Goal: Transaction & Acquisition: Purchase product/service

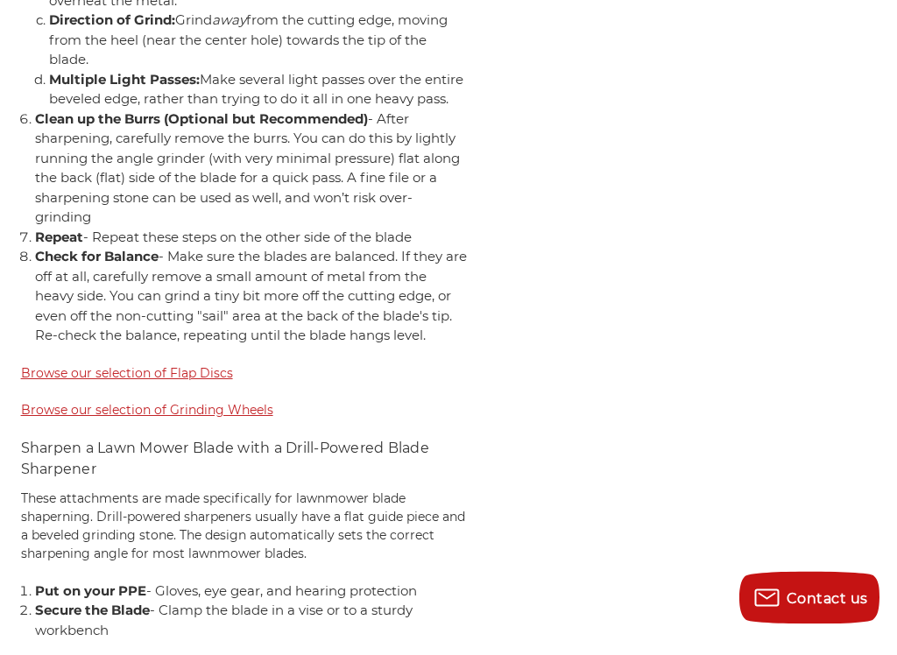
scroll to position [4428, 0]
click at [39, 382] on span "Browse our selection of Flap Discs" at bounding box center [127, 390] width 212 height 16
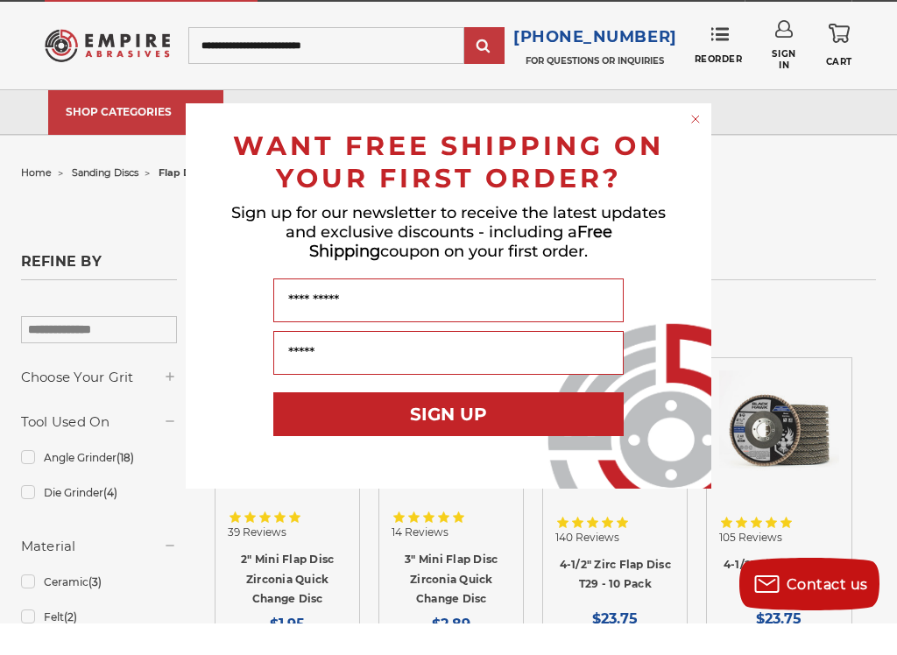
click at [702, 143] on circle "Close dialog" at bounding box center [696, 151] width 17 height 17
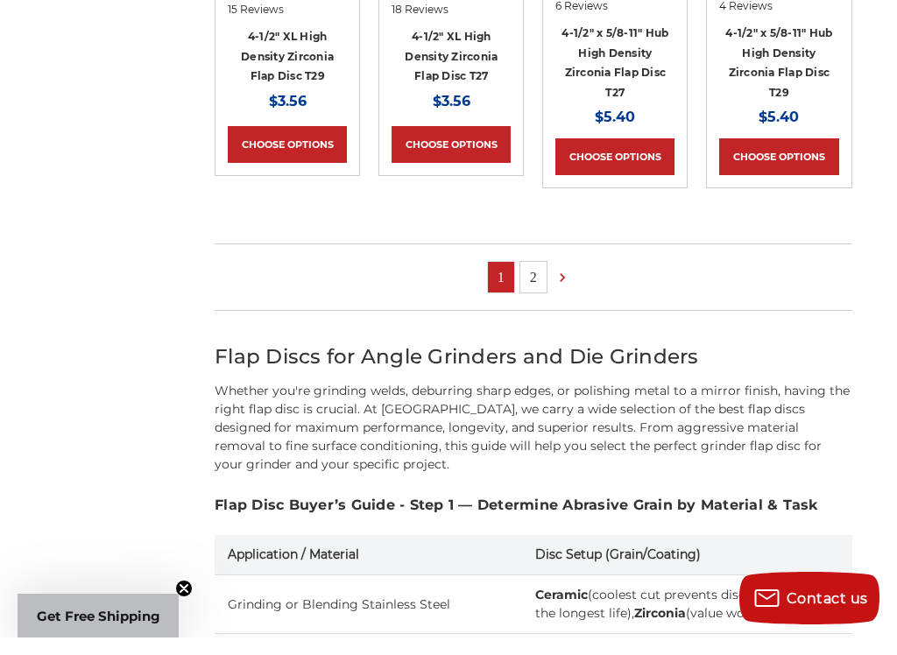
scroll to position [1297, 0]
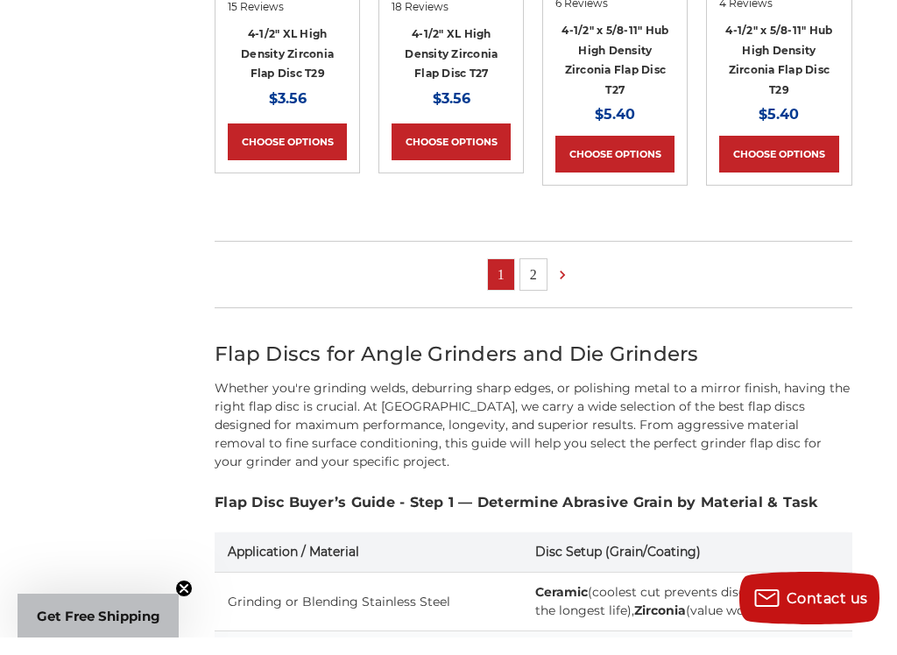
click at [533, 277] on link "2" at bounding box center [533, 292] width 26 height 31
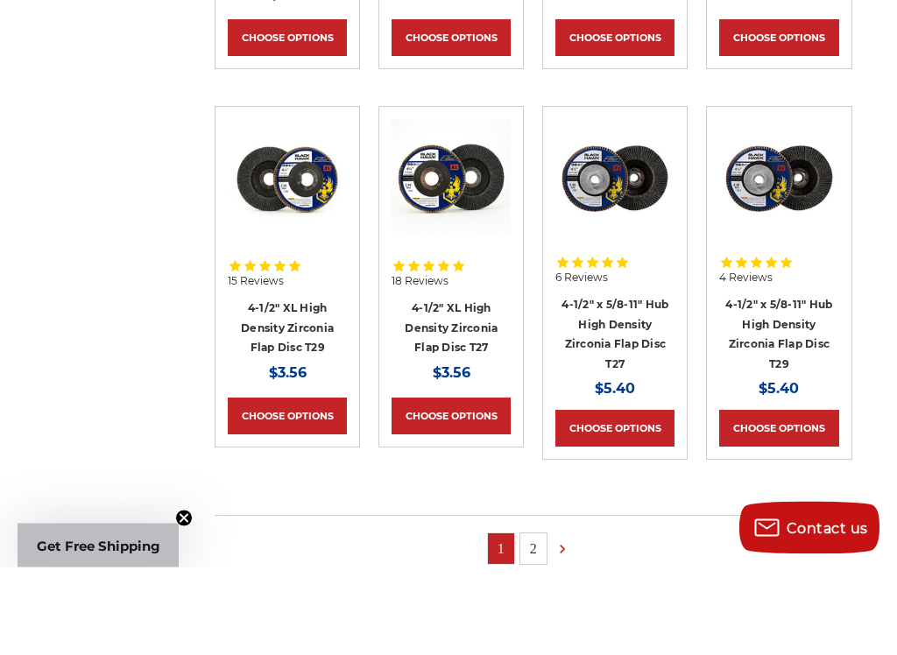
scroll to position [953, 0]
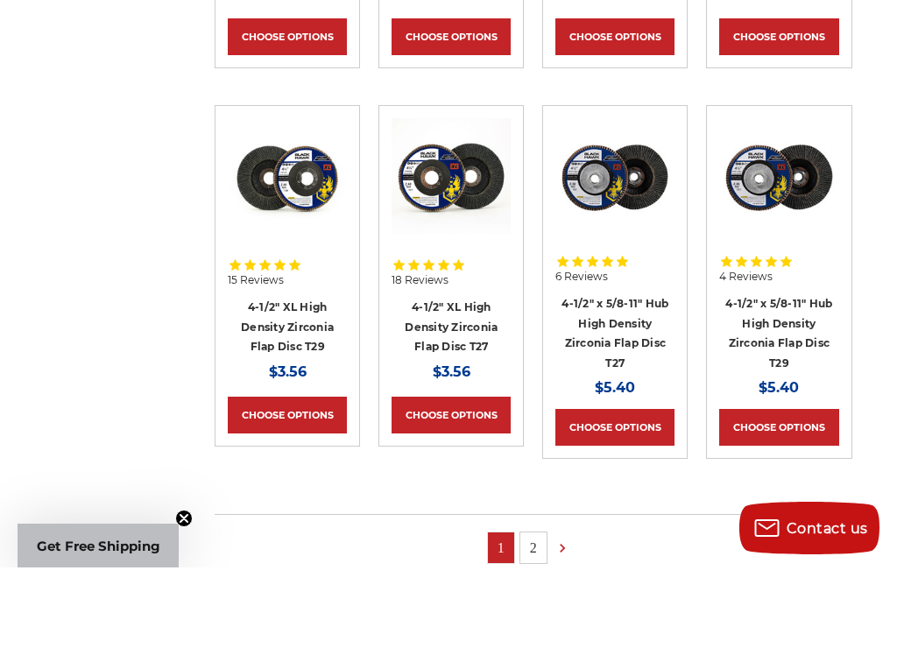
click at [810, 385] on link "4-1/2" x 5/8-11" Hub High Density Zirconia Flap Disc T29" at bounding box center [778, 421] width 107 height 73
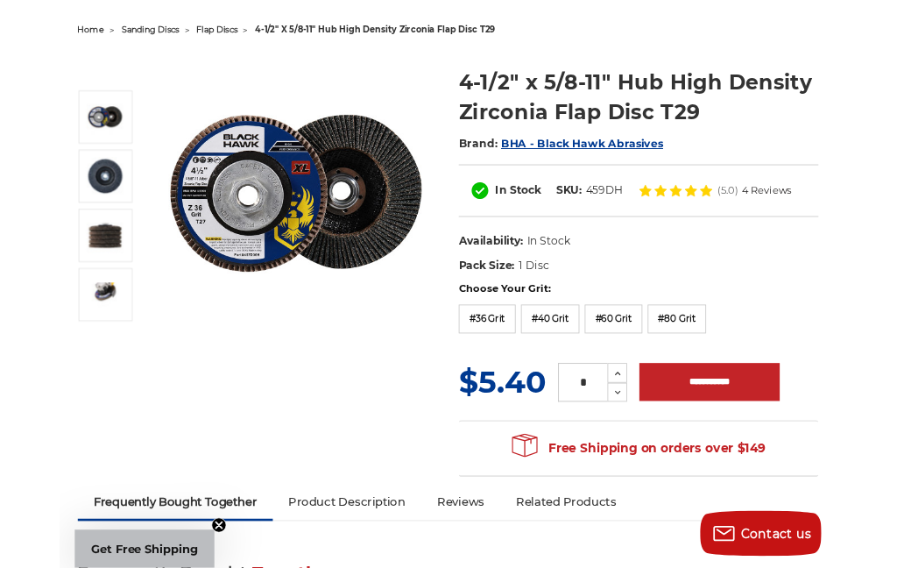
scroll to position [171, 0]
